Goal: Check status: Check status

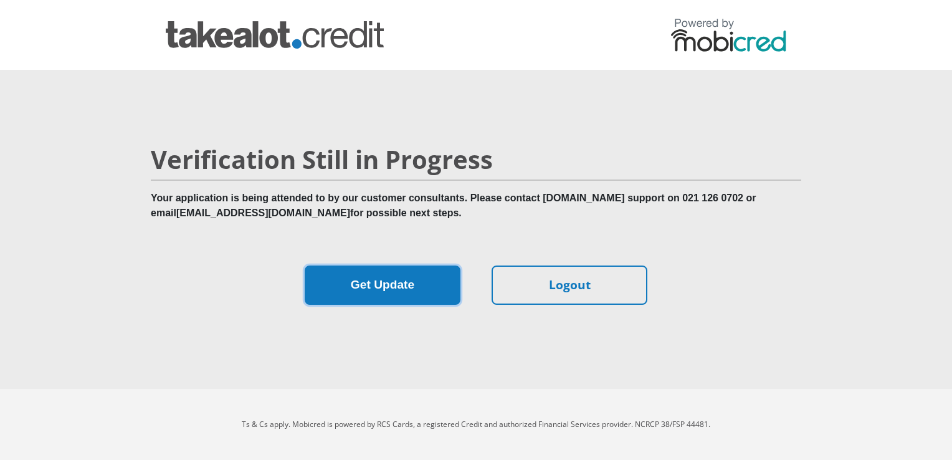
click at [414, 287] on button "Get Update" at bounding box center [383, 284] width 156 height 39
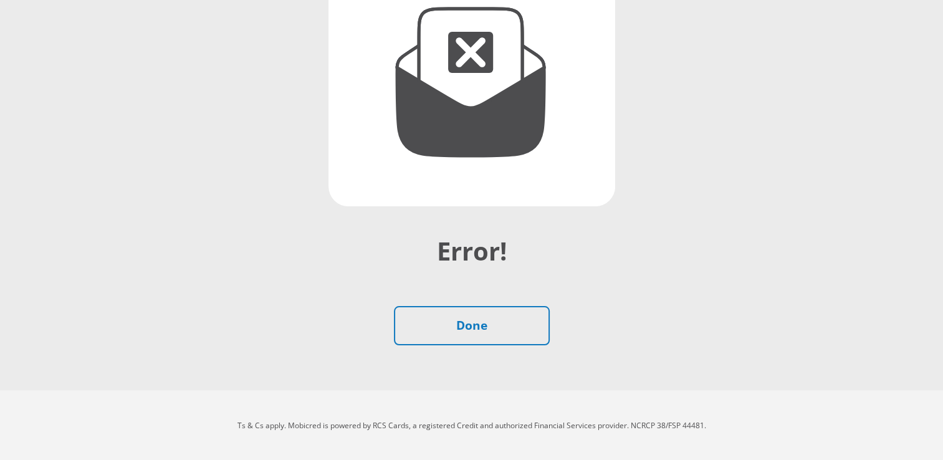
scroll to position [194, 0]
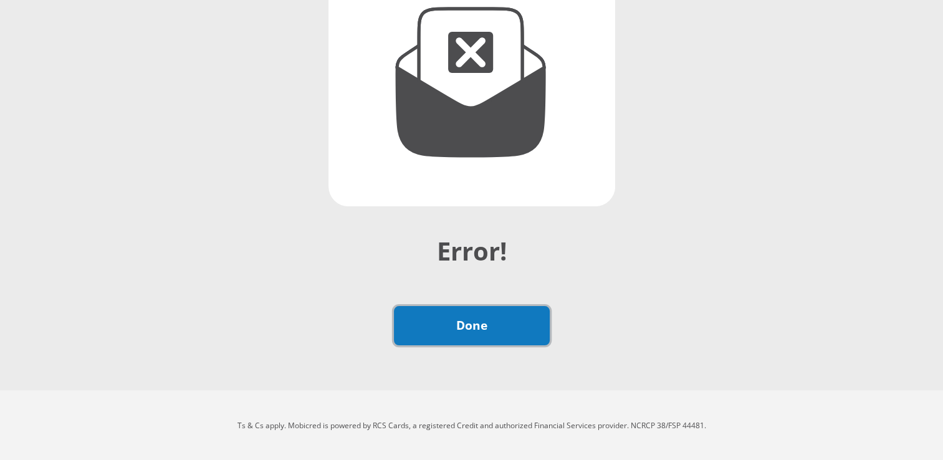
click at [488, 331] on link "Done" at bounding box center [472, 325] width 156 height 39
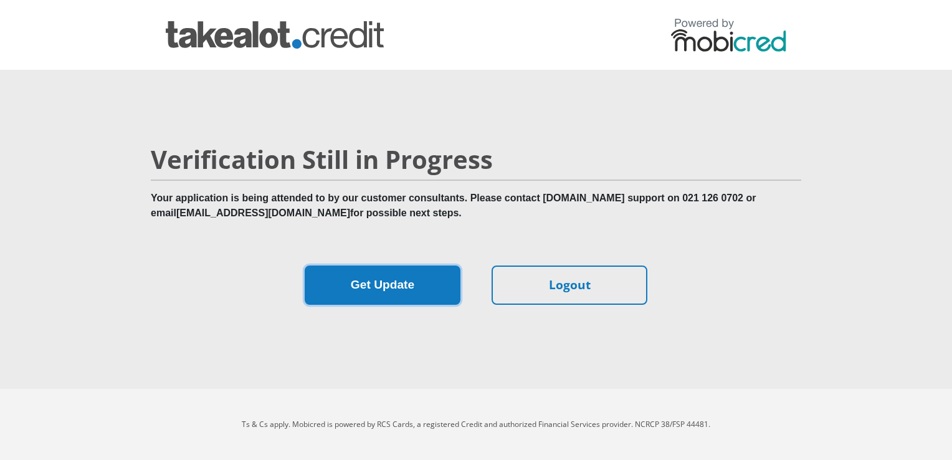
drag, startPoint x: 0, startPoint y: 0, endPoint x: 366, endPoint y: 272, distance: 455.6
click at [366, 272] on button "Get Update" at bounding box center [383, 284] width 156 height 39
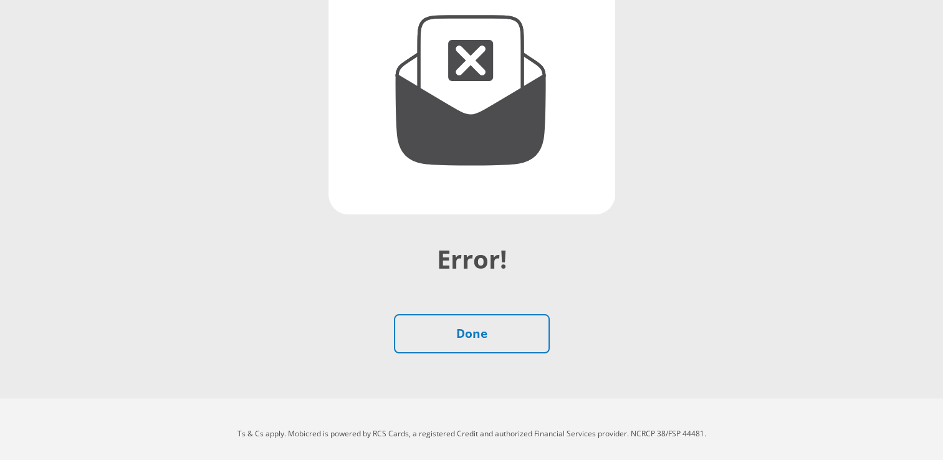
scroll to position [187, 0]
click at [505, 309] on div "Error! Done" at bounding box center [472, 298] width 710 height 109
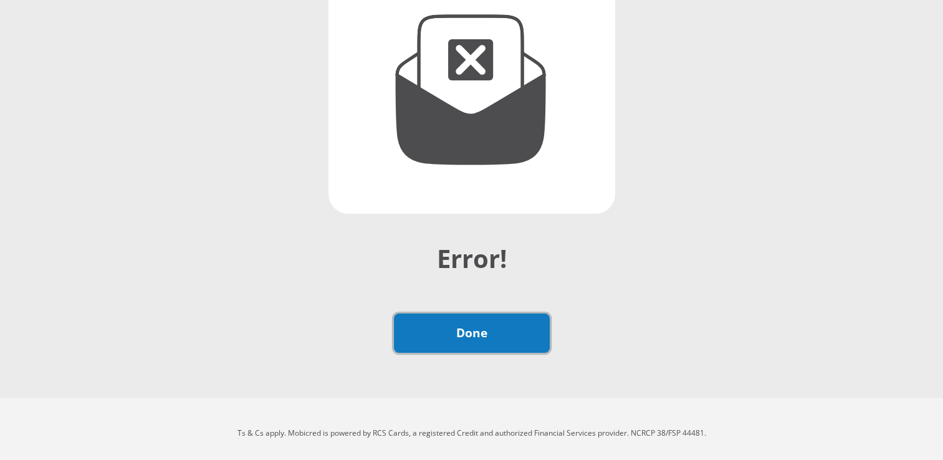
click at [493, 322] on link "Done" at bounding box center [472, 332] width 156 height 39
